Goal: Information Seeking & Learning: Understand process/instructions

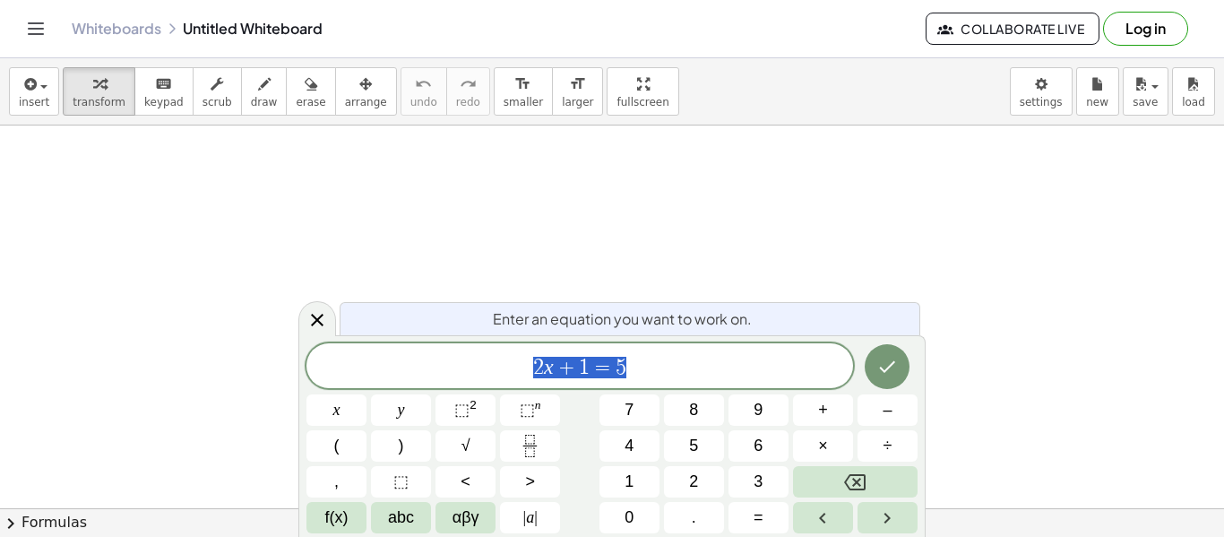
scroll to position [1, 0]
click at [726, 355] on span "2 x + 1 = 5" at bounding box center [579, 367] width 547 height 25
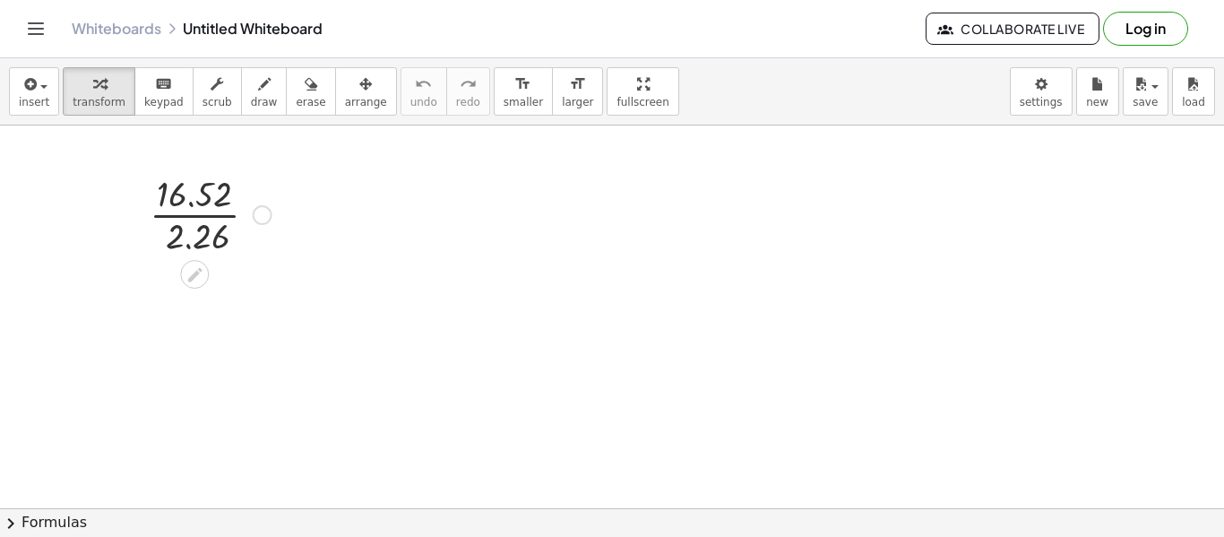
click at [185, 201] on div at bounding box center [211, 213] width 140 height 90
click at [185, 222] on div at bounding box center [211, 213] width 140 height 90
click at [240, 300] on div at bounding box center [209, 287] width 165 height 59
click at [259, 220] on div at bounding box center [262, 215] width 20 height 20
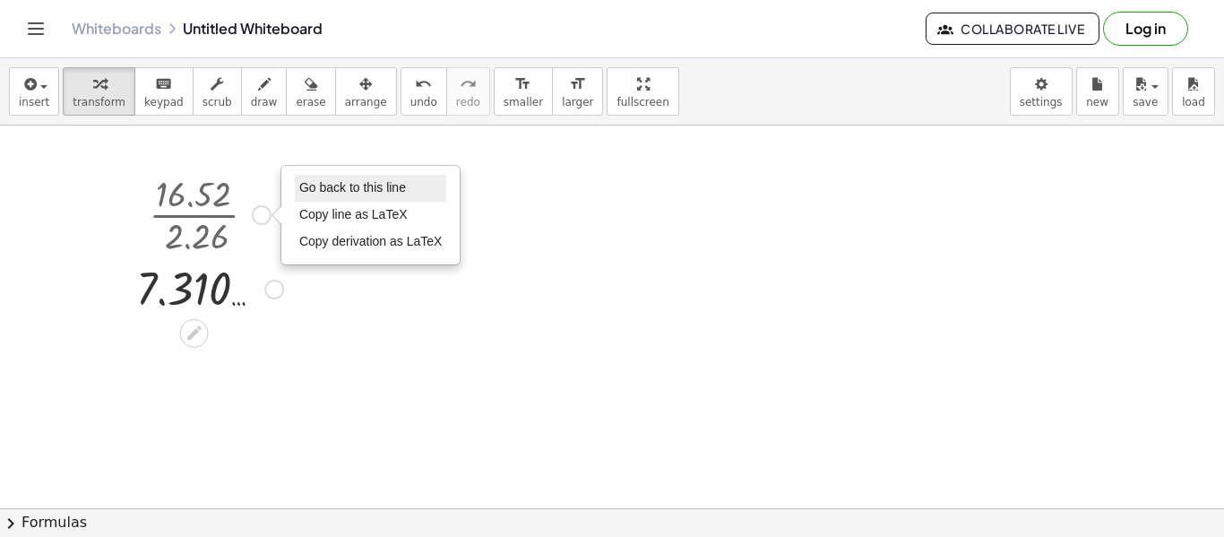
click at [369, 192] on span "Go back to this line" at bounding box center [352, 187] width 107 height 14
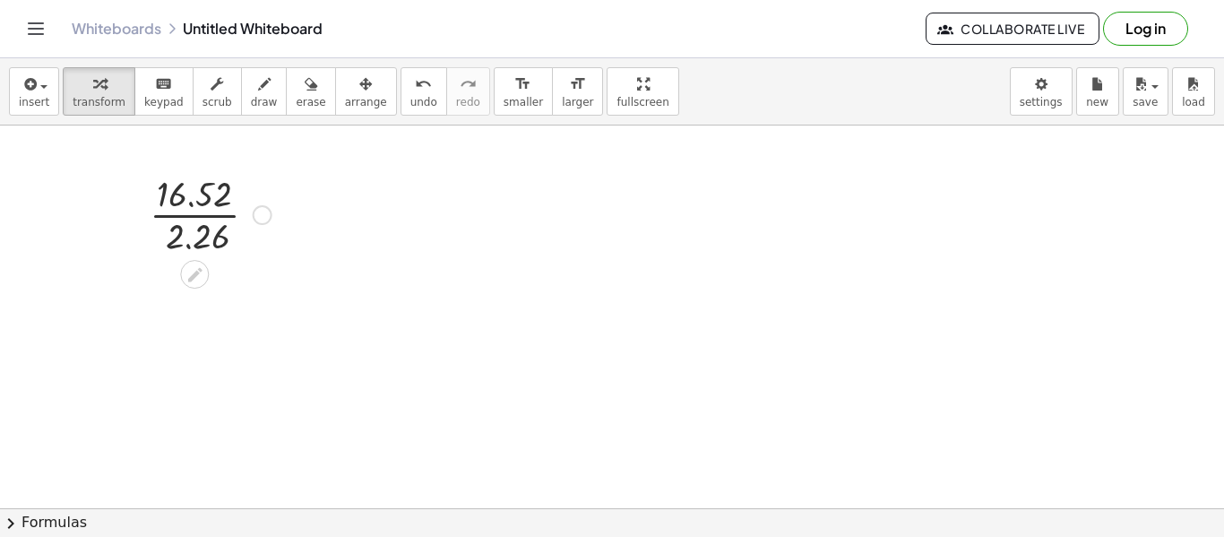
click at [260, 213] on div "Go back to this line Copy line as LaTeX Copy derivation as LaTeX" at bounding box center [263, 215] width 20 height 20
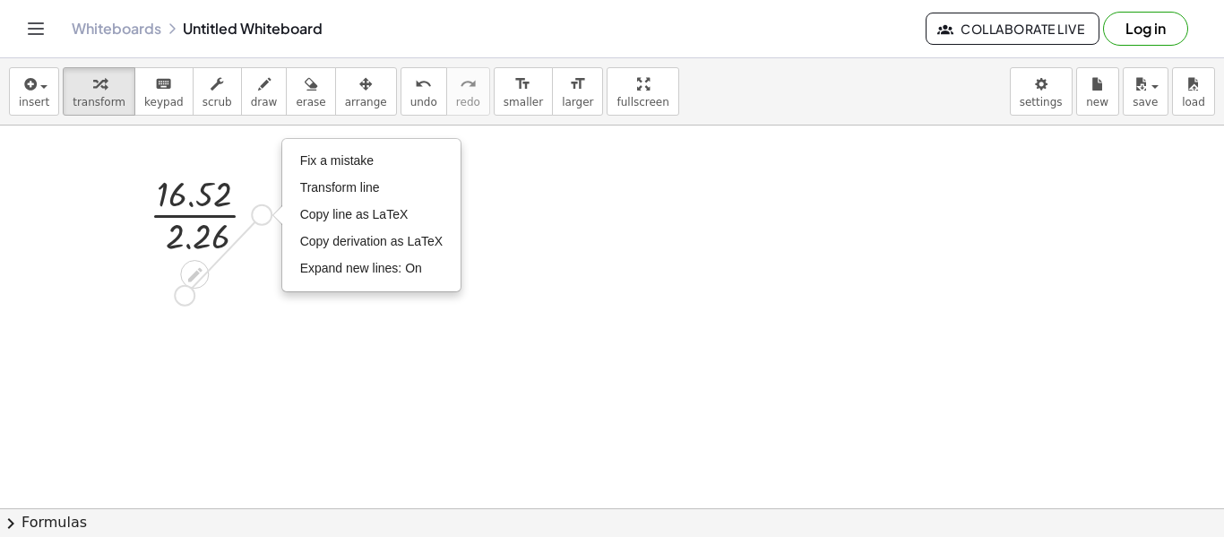
drag, startPoint x: 260, startPoint y: 213, endPoint x: 177, endPoint y: 295, distance: 115.9
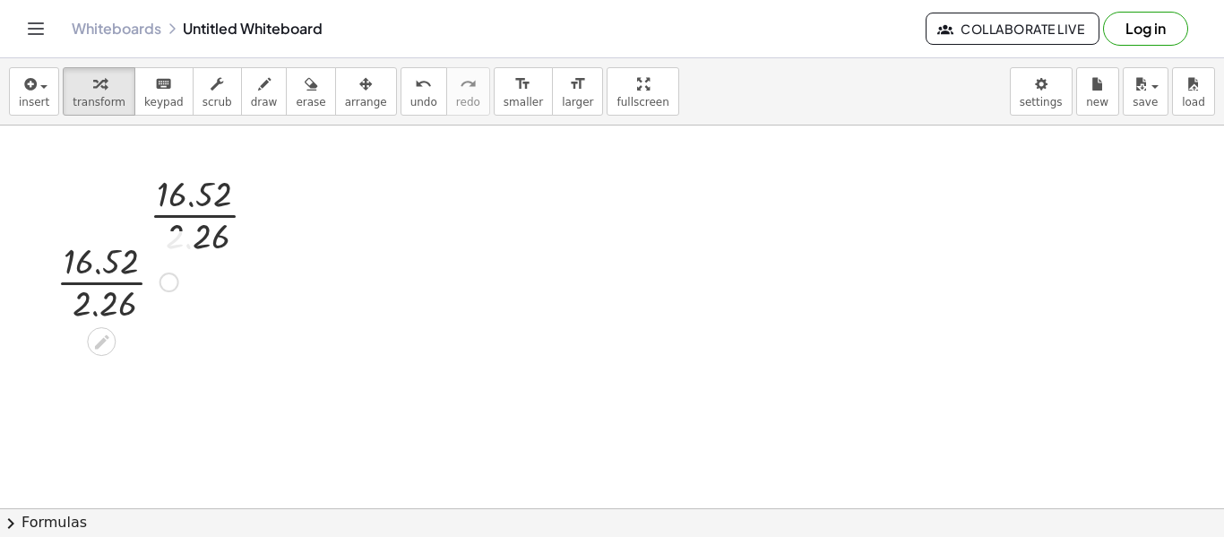
click at [168, 276] on div at bounding box center [169, 282] width 20 height 20
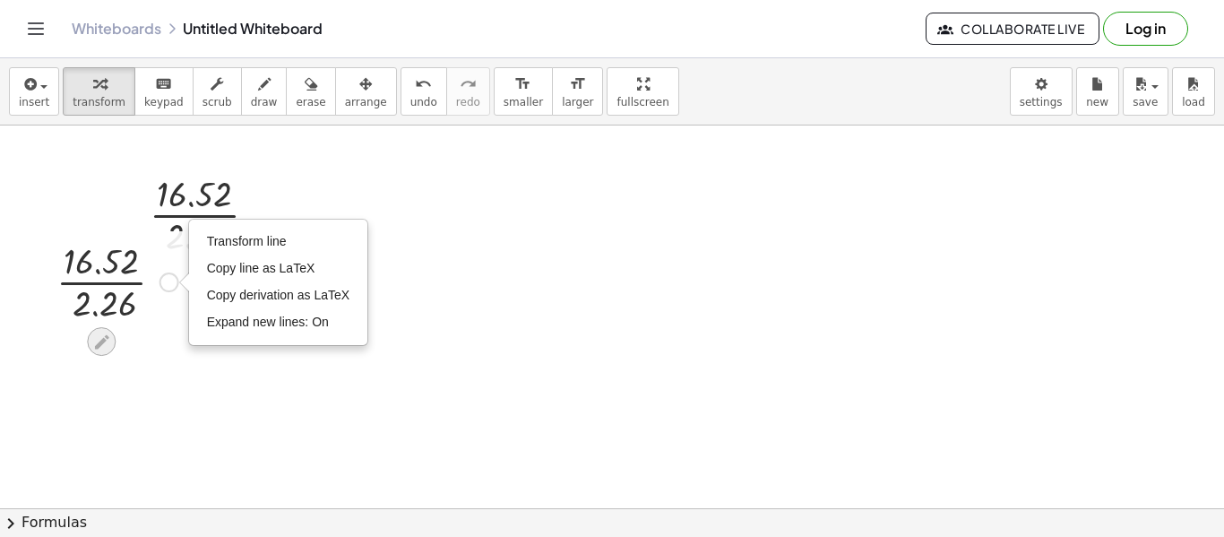
click at [112, 336] on div at bounding box center [101, 341] width 29 height 29
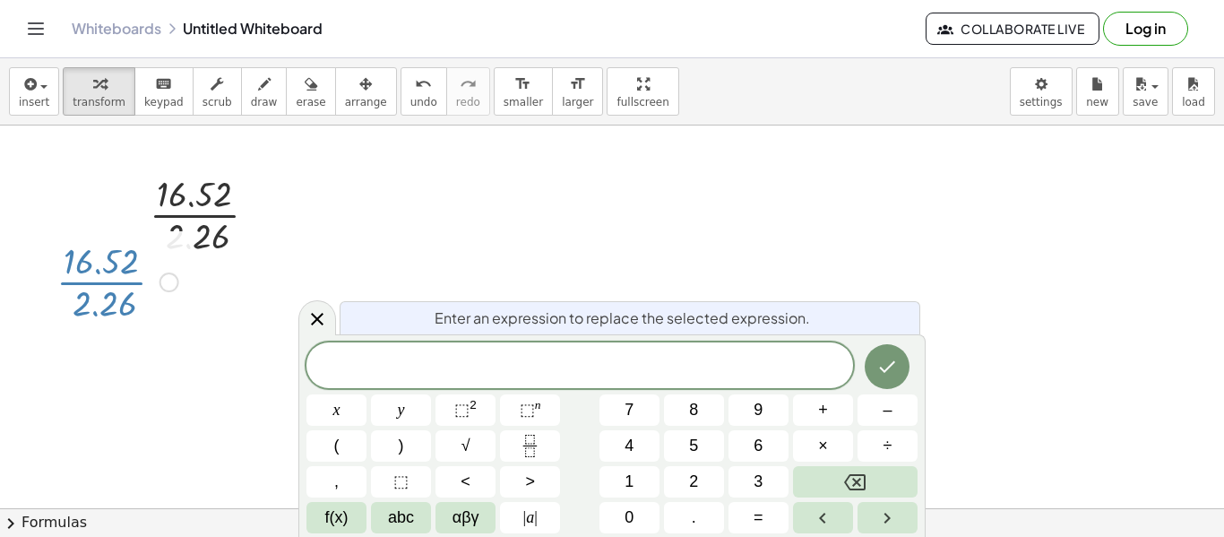
drag, startPoint x: 915, startPoint y: 357, endPoint x: 707, endPoint y: 353, distance: 207.9
click at [875, 363] on div at bounding box center [887, 365] width 60 height 47
click at [876, 363] on icon "Done" at bounding box center [887, 367] width 22 height 22
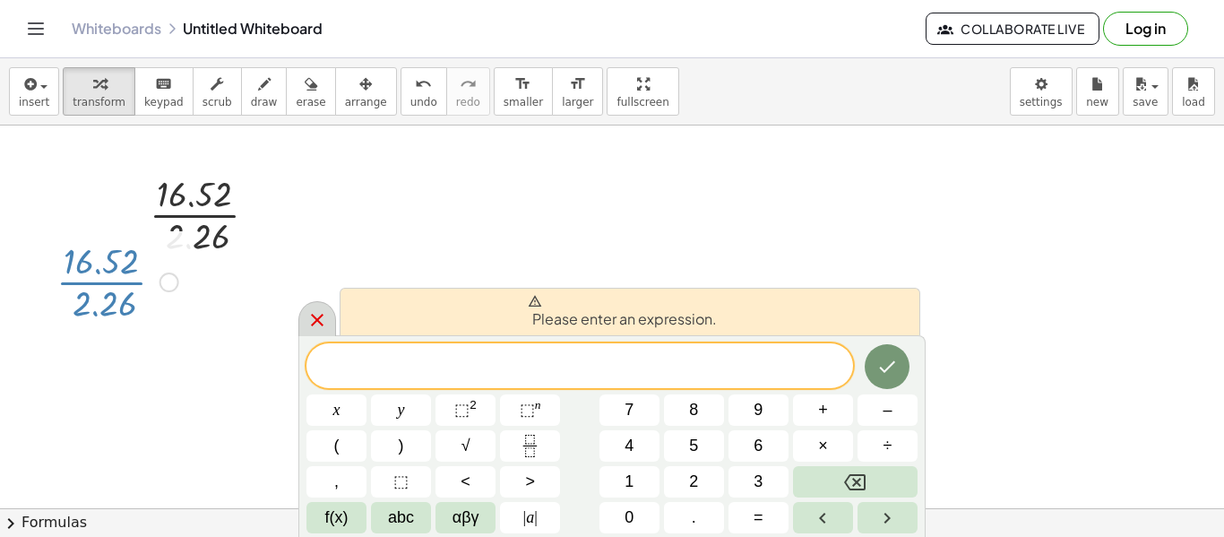
click at [305, 314] on div at bounding box center [317, 318] width 38 height 35
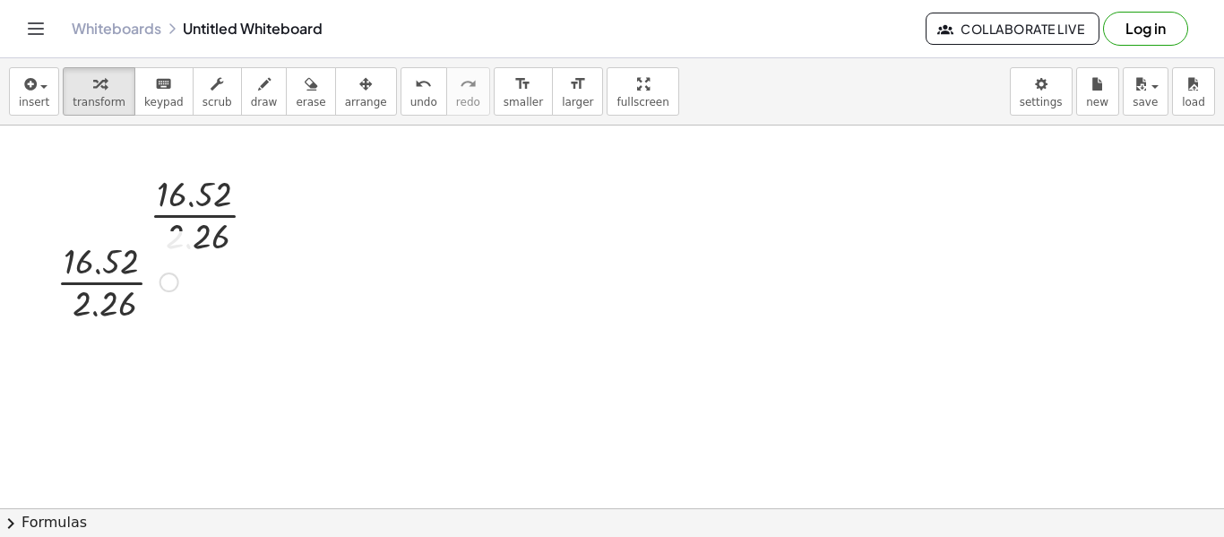
click at [172, 273] on div "Transform line Copy line as LaTeX Copy derivation as LaTeX Expand new lines: On" at bounding box center [169, 282] width 20 height 20
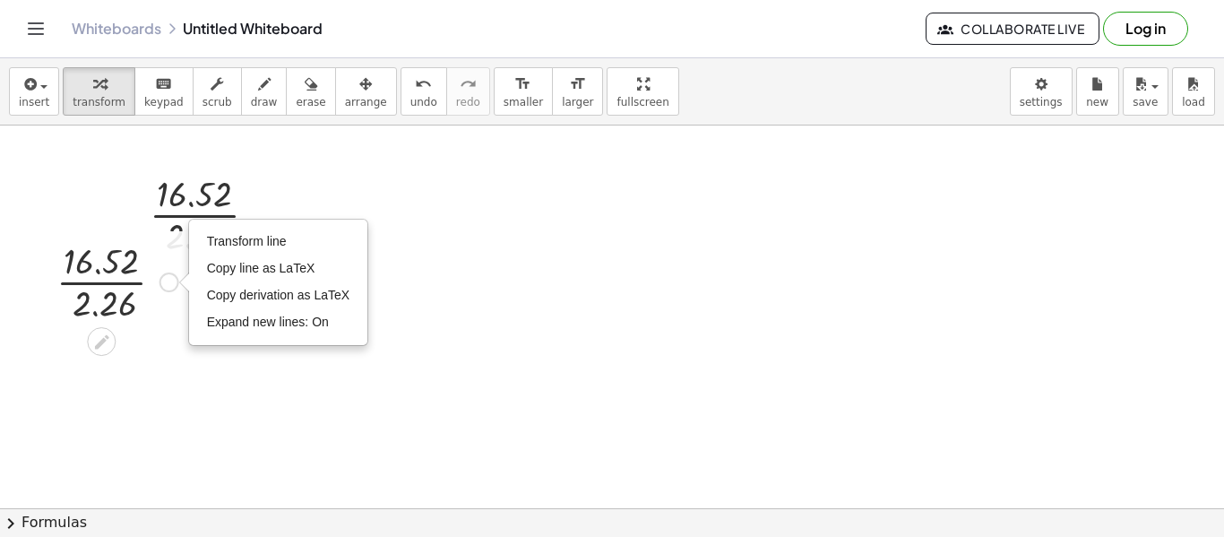
click at [95, 345] on icon at bounding box center [101, 341] width 14 height 14
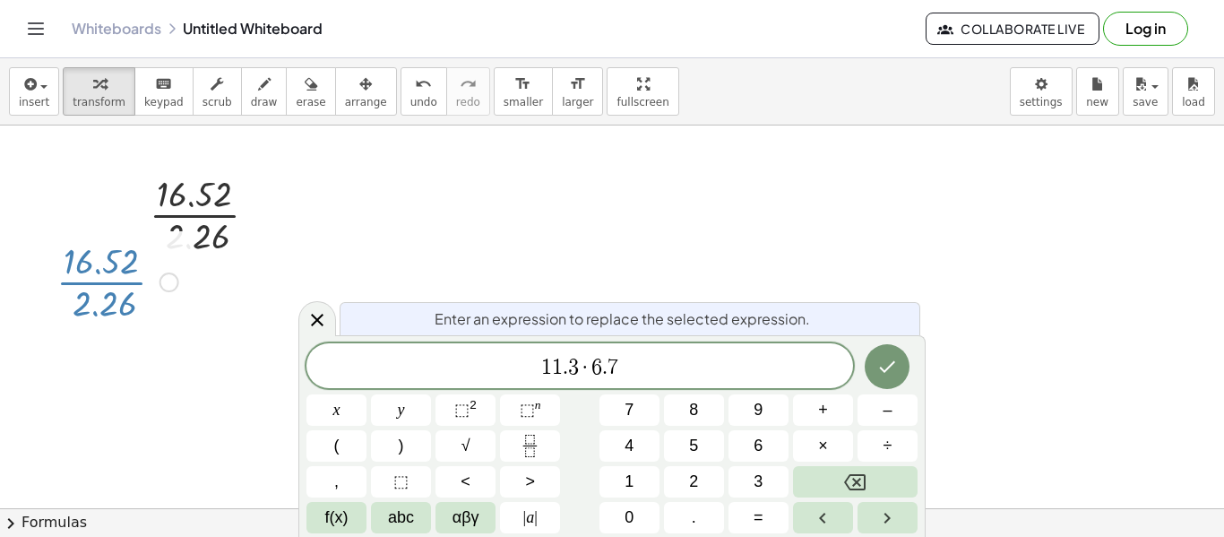
scroll to position [13, 0]
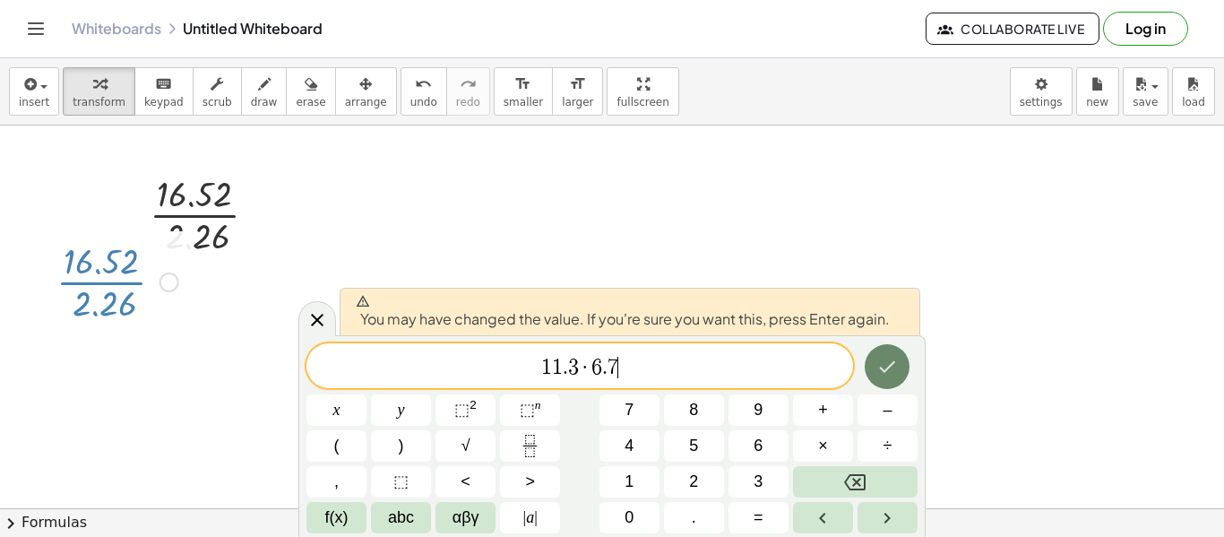
click at [890, 366] on icon "Done" at bounding box center [888, 367] width 16 height 12
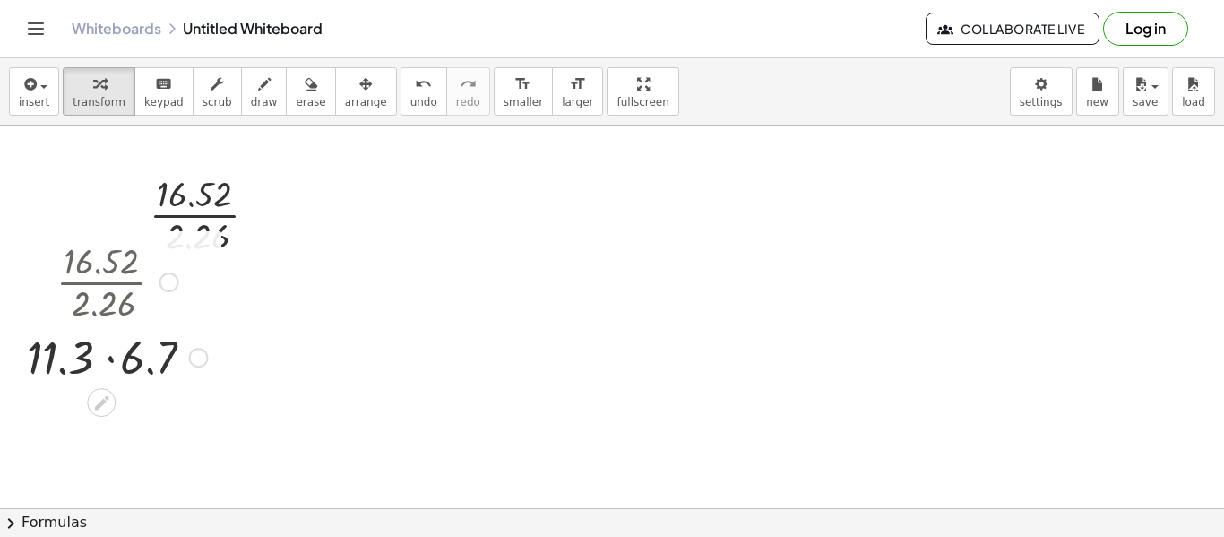
click at [175, 281] on div at bounding box center [169, 282] width 20 height 20
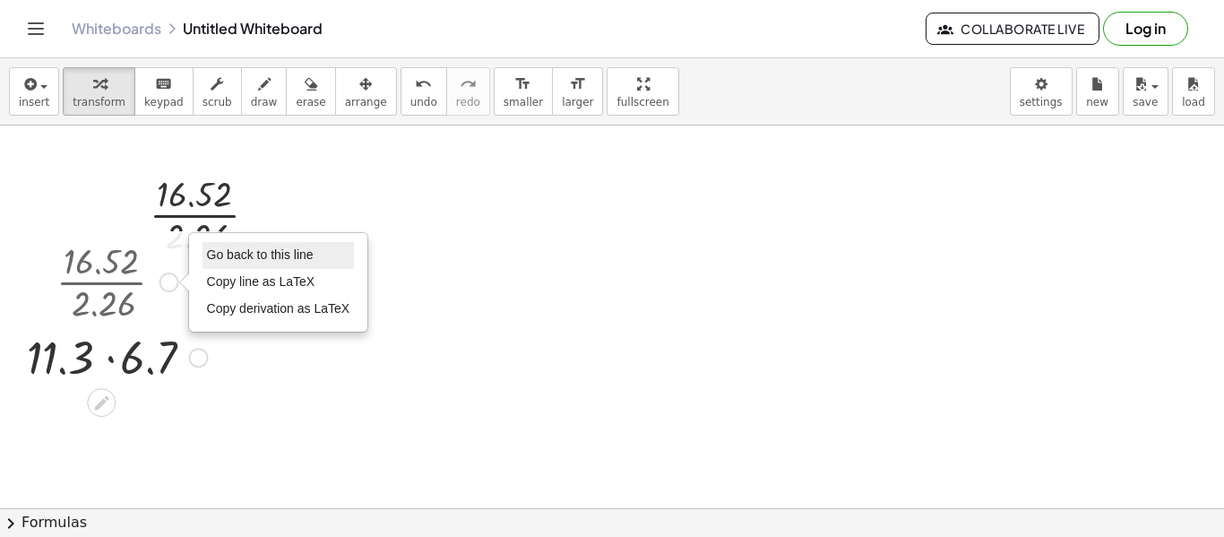
click at [244, 263] on li "Go back to this line" at bounding box center [278, 255] width 152 height 27
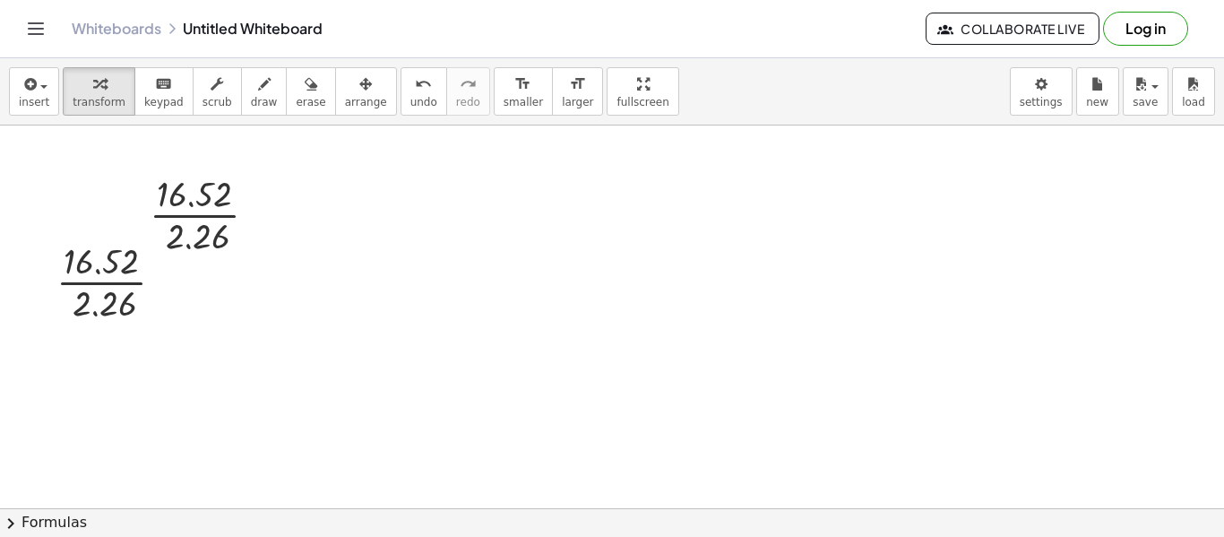
click at [2, 97] on div "insert select one: Math Expression Function Text Youtube Video Graphing Geometr…" at bounding box center [612, 91] width 1224 height 67
click at [28, 96] on span "insert" at bounding box center [34, 102] width 30 height 13
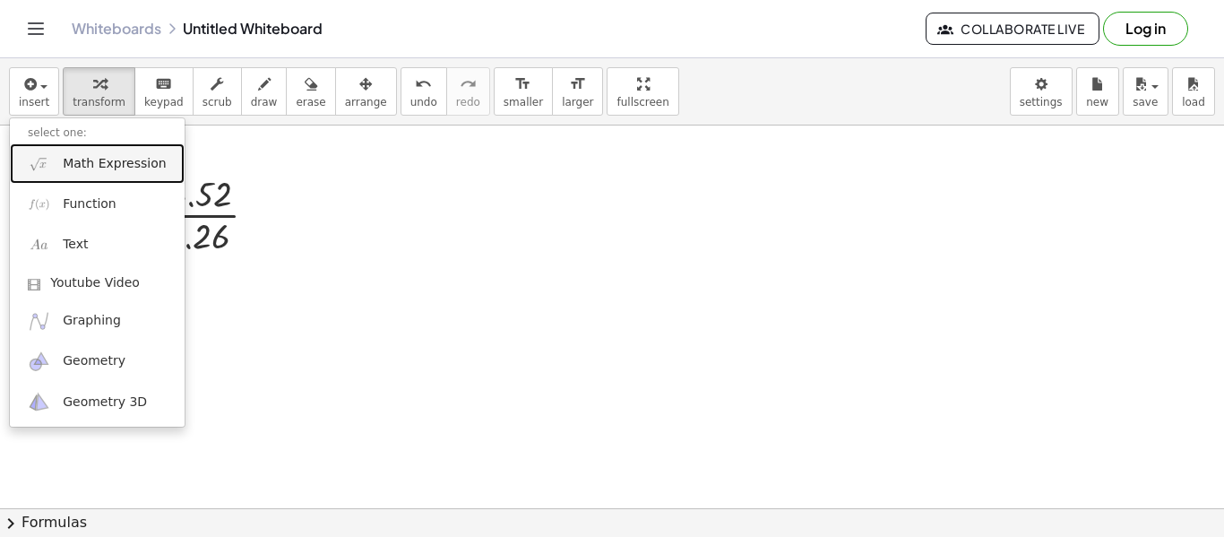
click at [99, 169] on span "Math Expression" at bounding box center [114, 164] width 103 height 18
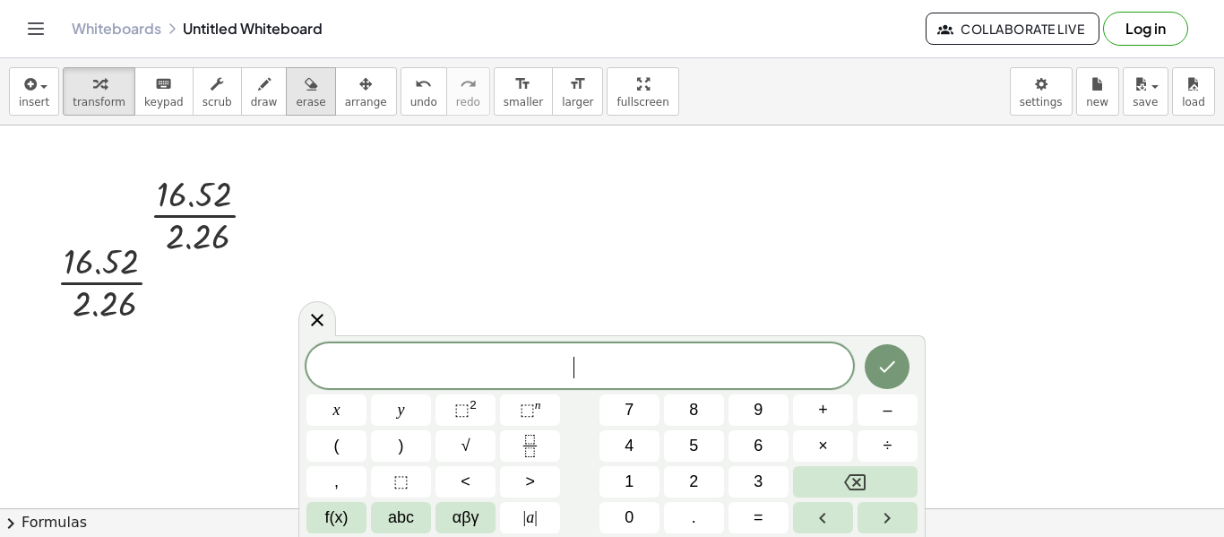
click at [297, 100] on span "erase" at bounding box center [311, 102] width 30 height 13
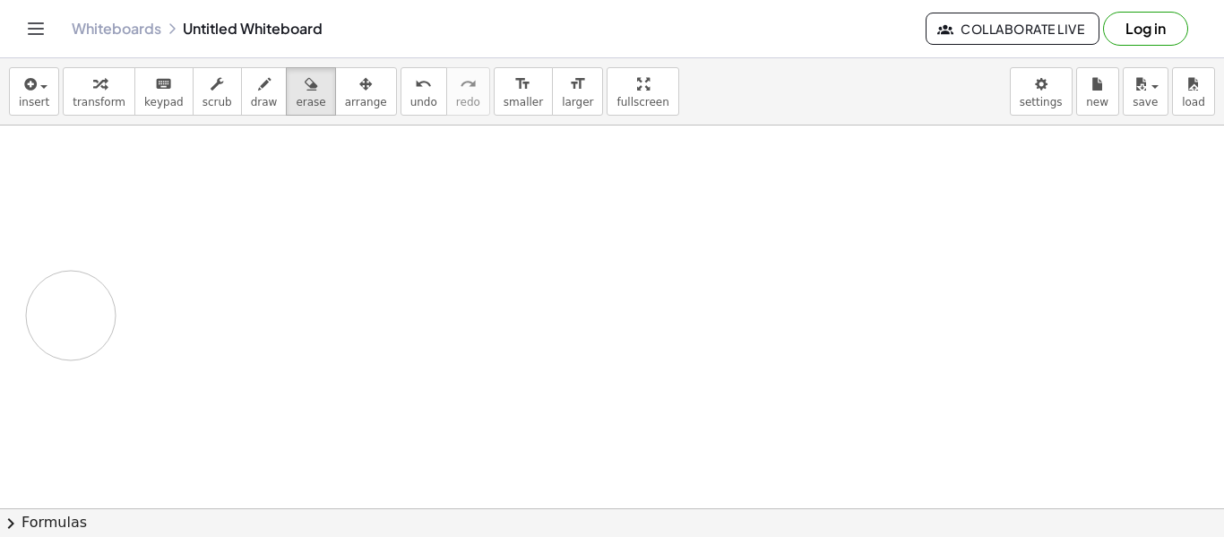
drag, startPoint x: 280, startPoint y: 158, endPoint x: 74, endPoint y: 314, distance: 258.2
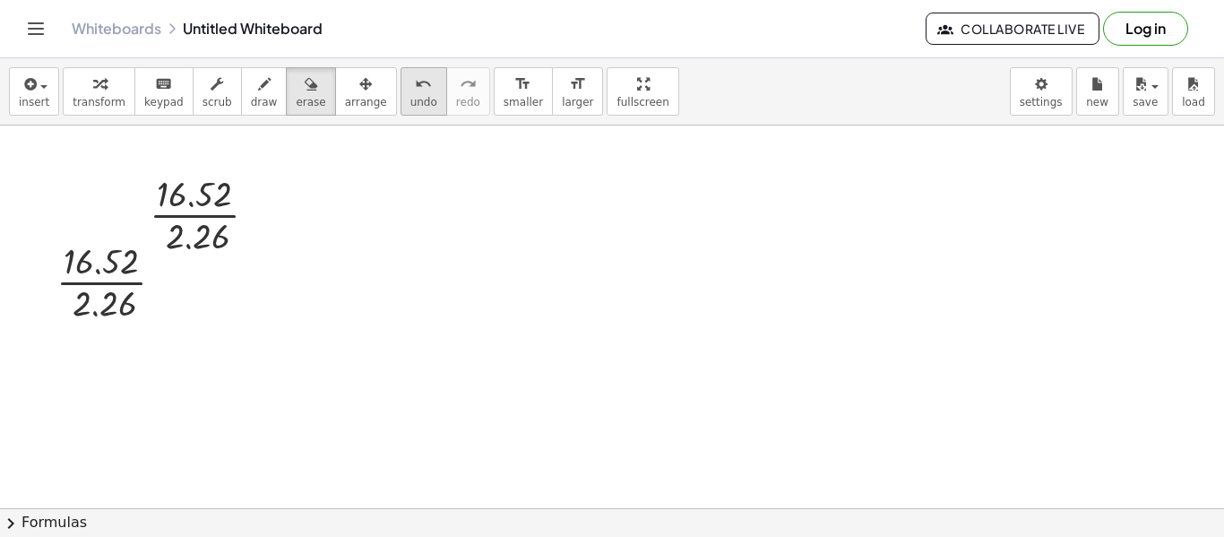
click at [400, 91] on button "undo undo" at bounding box center [423, 91] width 47 height 48
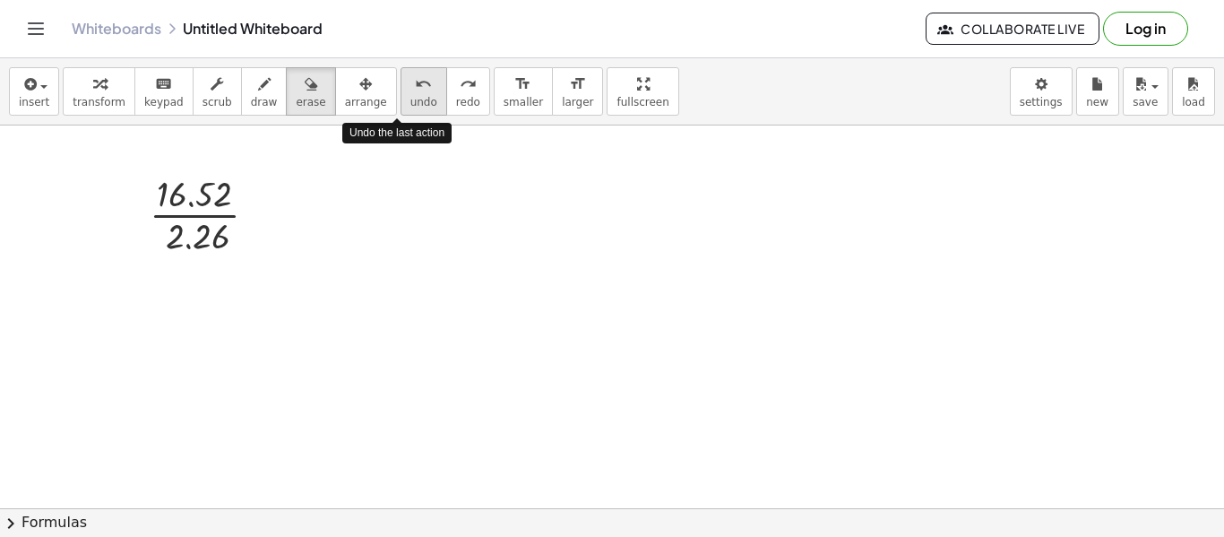
click at [400, 91] on button "undo undo" at bounding box center [423, 91] width 47 height 48
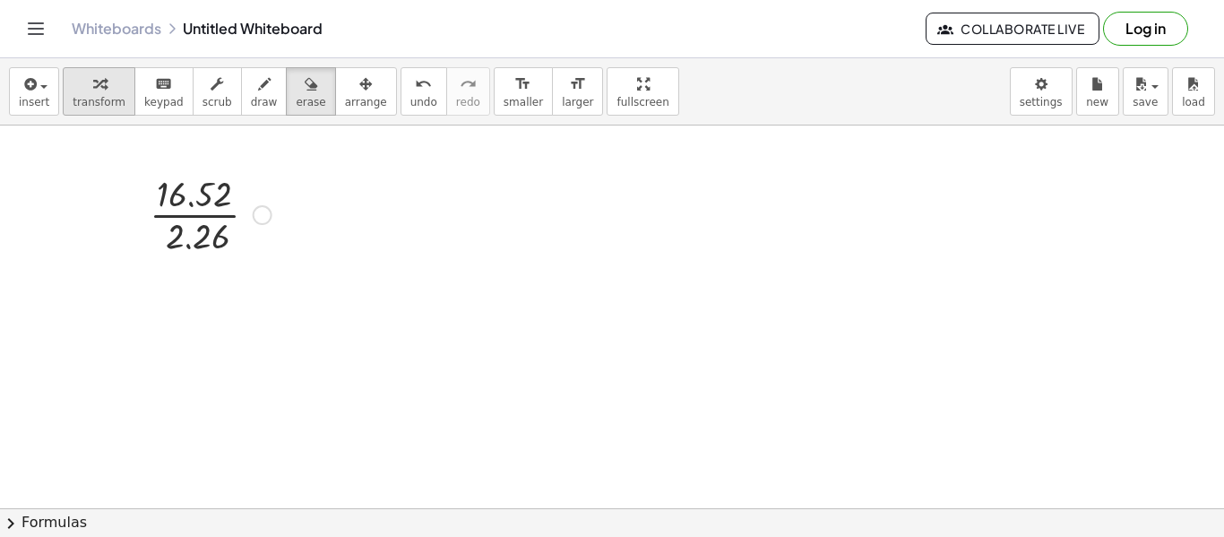
click at [105, 79] on div "button" at bounding box center [99, 84] width 53 height 22
click at [263, 213] on div at bounding box center [263, 215] width 20 height 20
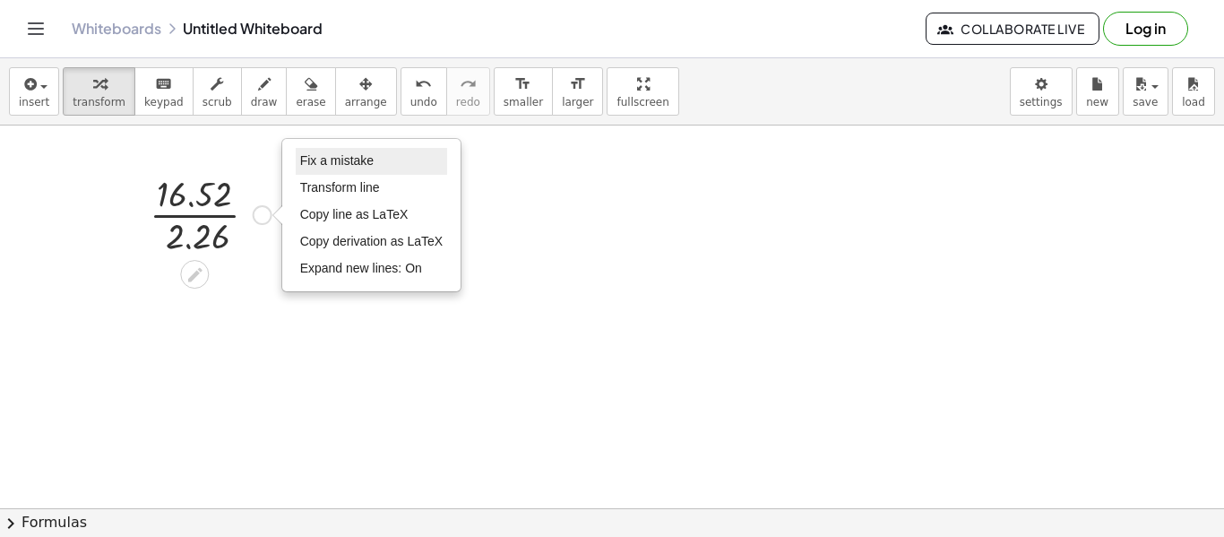
click at [332, 158] on span "Fix a mistake" at bounding box center [336, 160] width 73 height 14
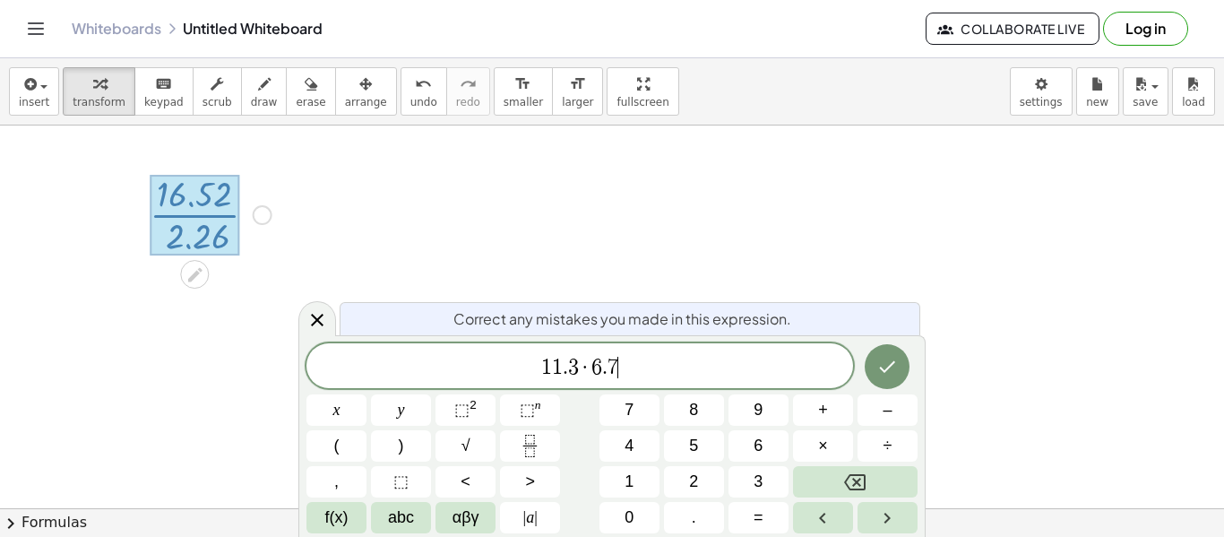
scroll to position [21, 0]
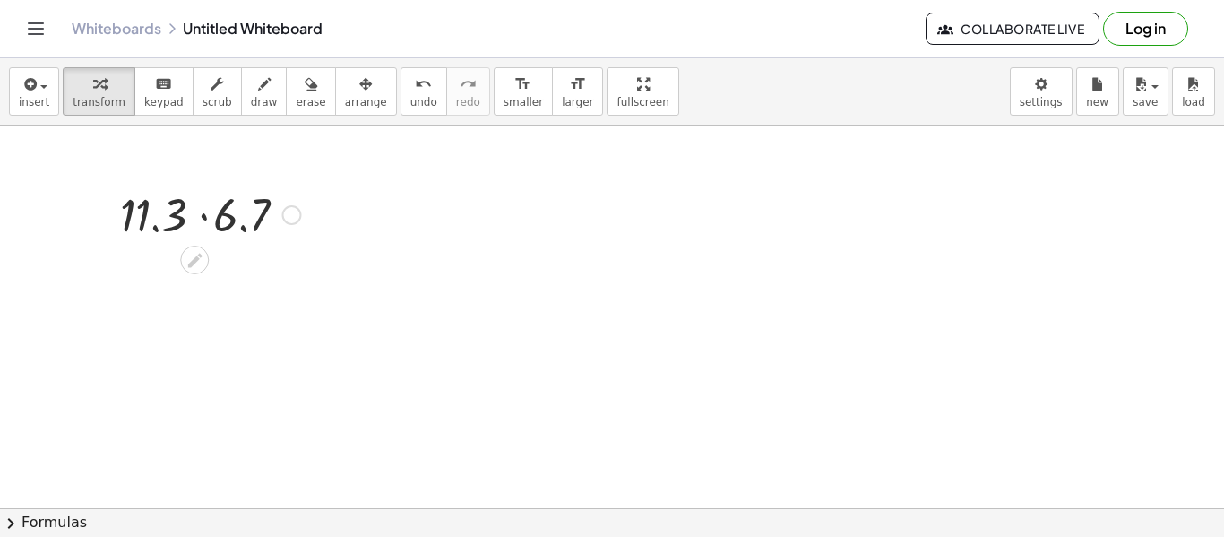
click at [211, 209] on div at bounding box center [210, 213] width 199 height 61
